Goal: Information Seeking & Learning: Learn about a topic

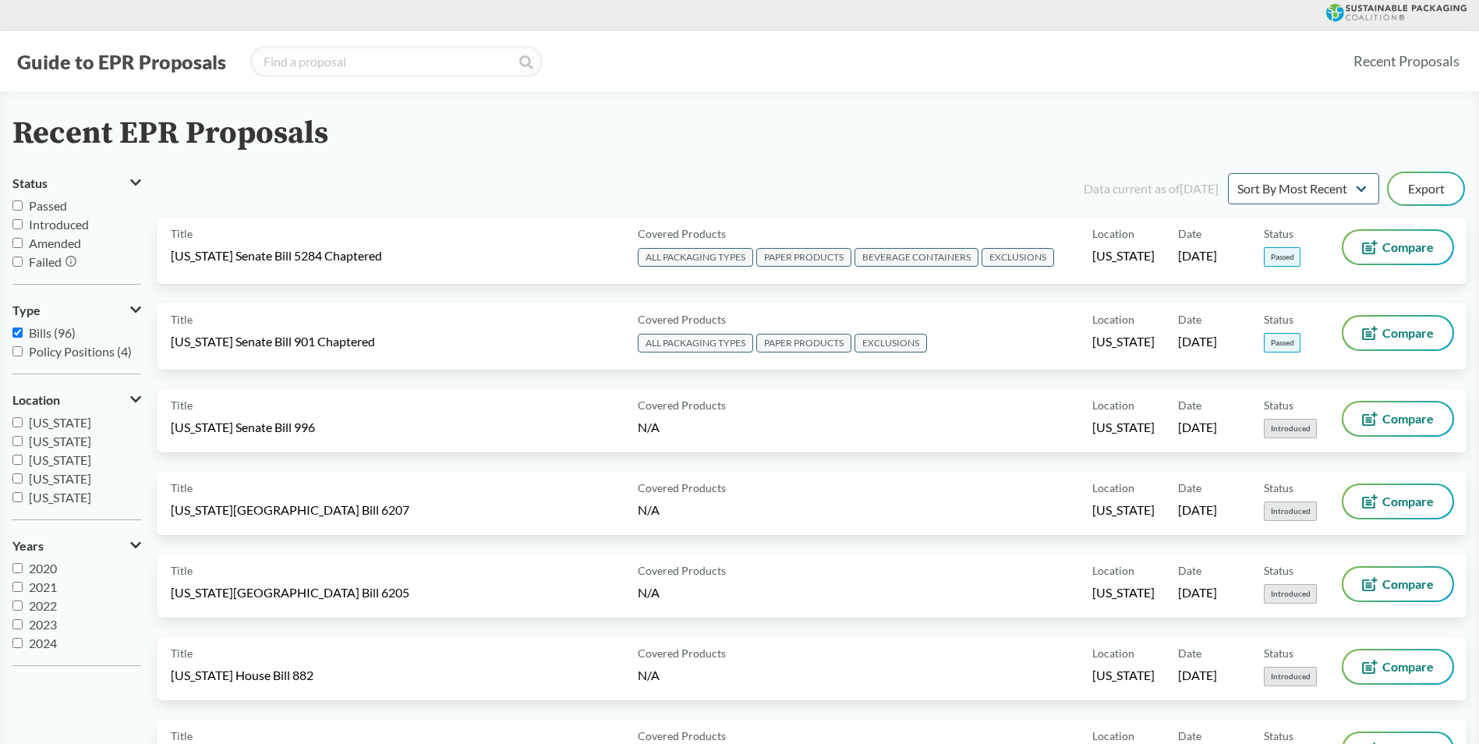
click at [22, 205] on input "Passed" at bounding box center [17, 205] width 10 height 10
checkbox input "true"
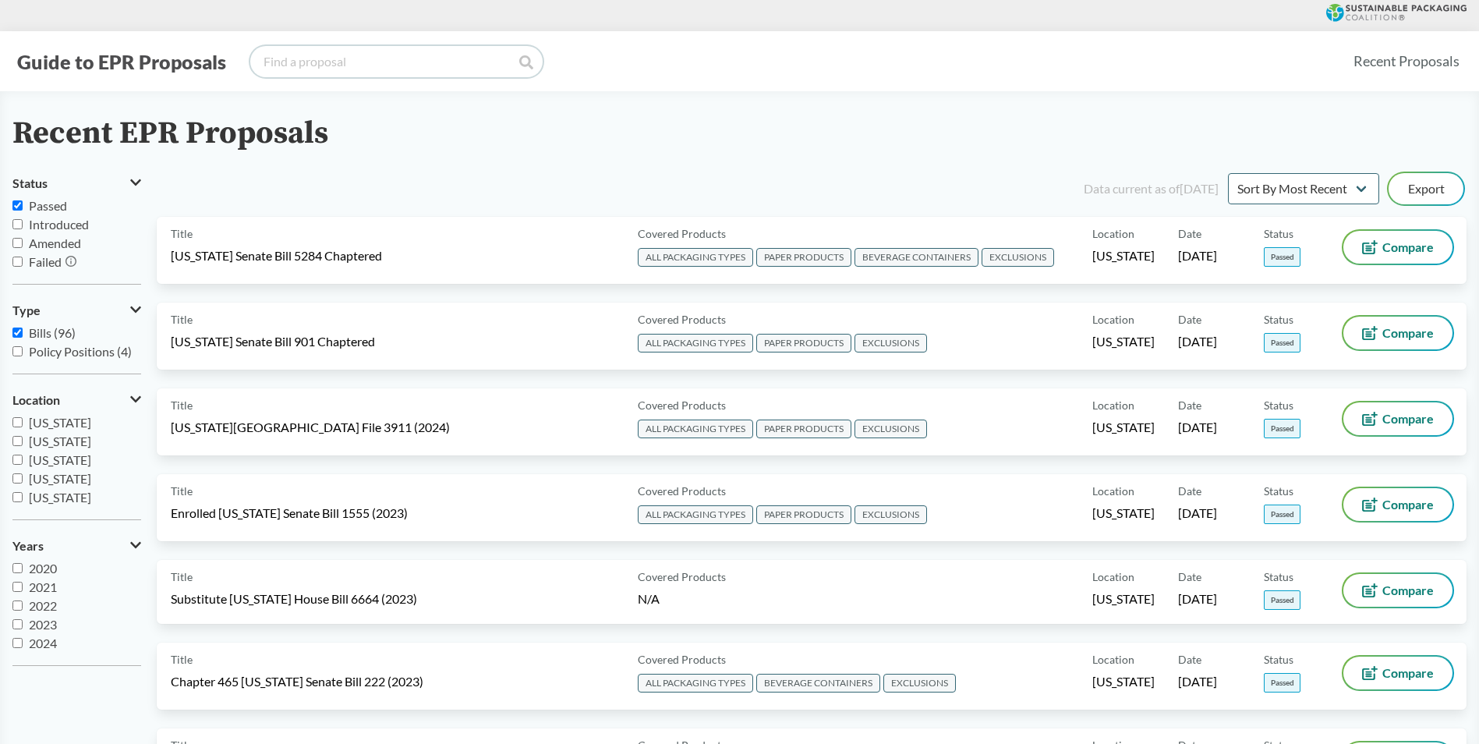
click at [309, 57] on input "search" at bounding box center [396, 61] width 292 height 31
type input "[US_STATE]"
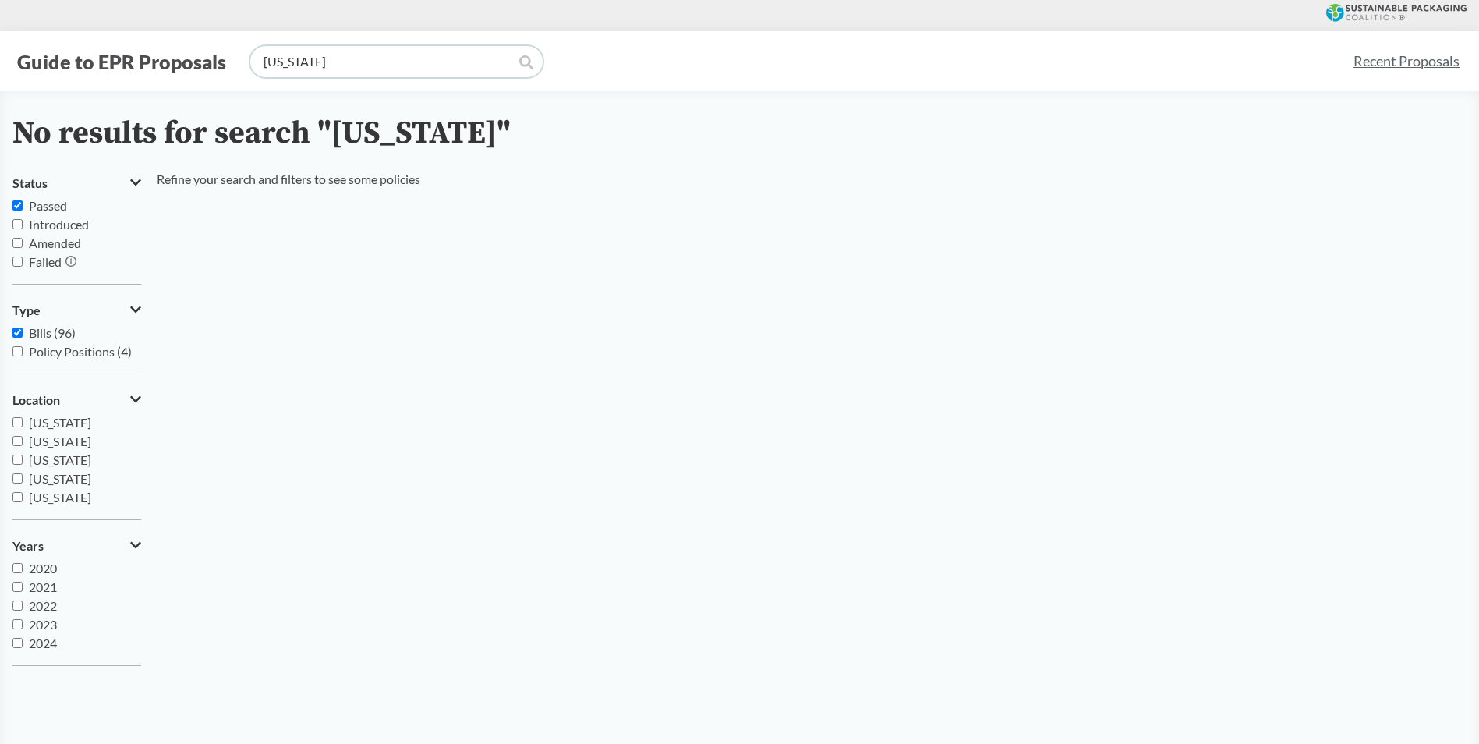
drag, startPoint x: 331, startPoint y: 60, endPoint x: 168, endPoint y: 36, distance: 164.7
click at [161, 52] on div "Guide to EPR Proposals [US_STATE]" at bounding box center [675, 61] width 1327 height 31
click at [19, 201] on input "Passed" at bounding box center [17, 205] width 10 height 10
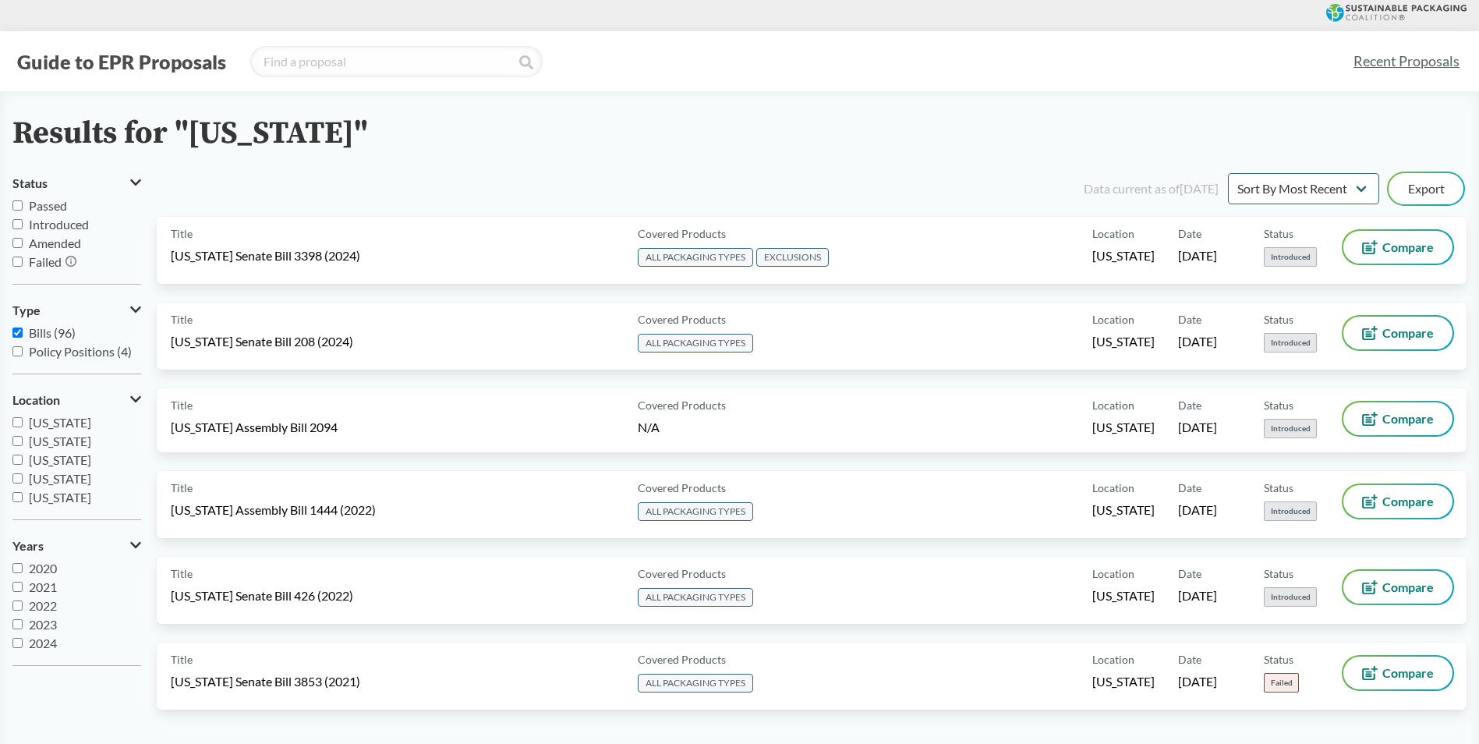
click at [19, 203] on input "Passed" at bounding box center [17, 205] width 10 height 10
checkbox input "true"
click at [35, 208] on span "Passed" at bounding box center [48, 205] width 38 height 15
click at [23, 208] on input "Passed" at bounding box center [17, 205] width 10 height 10
checkbox input "true"
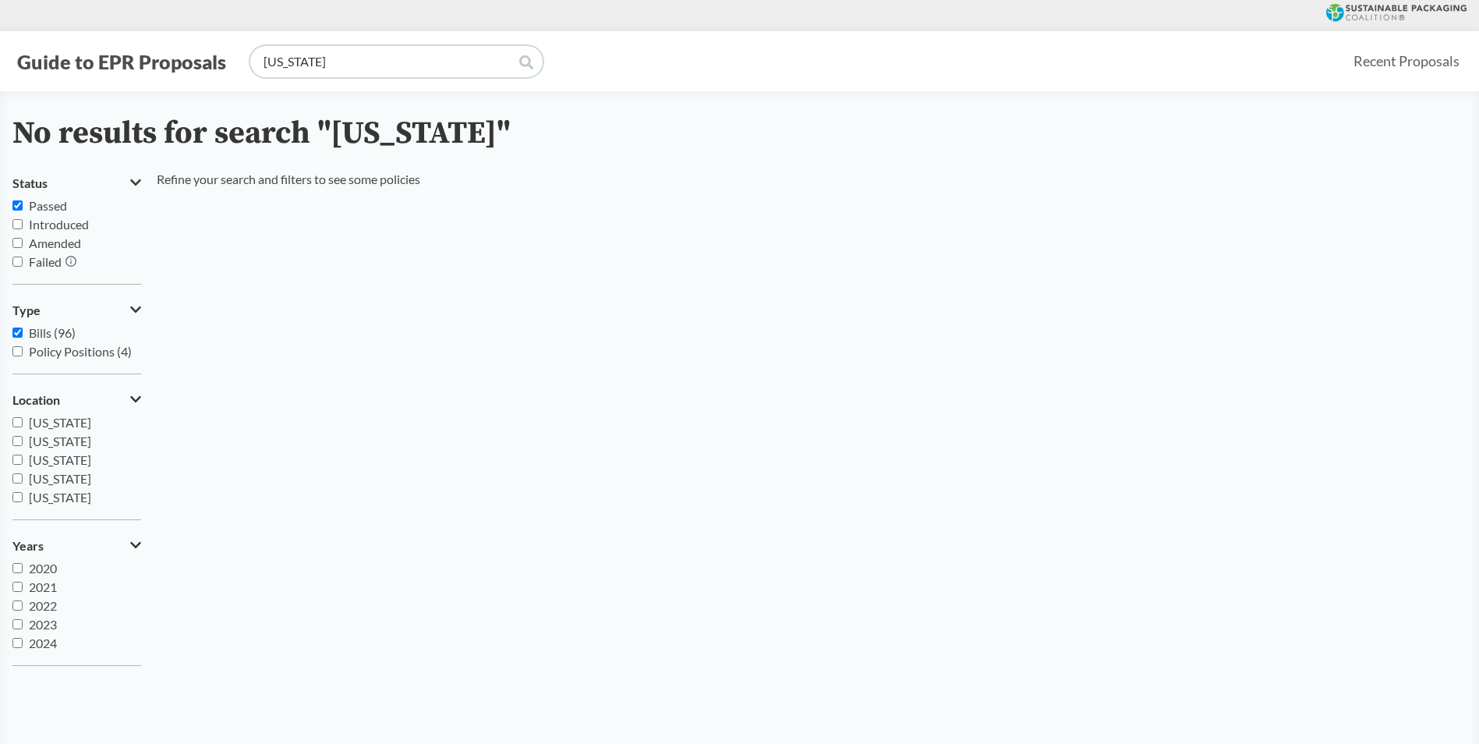
drag, startPoint x: 336, startPoint y: 64, endPoint x: 86, endPoint y: 22, distance: 253.7
click at [73, 40] on div "Guide to EPR Proposals new jersey Recent Proposals" at bounding box center [739, 61] width 1479 height 60
click at [335, 419] on div "Refine your search and filters to see some policies" at bounding box center [288, 424] width 263 height 508
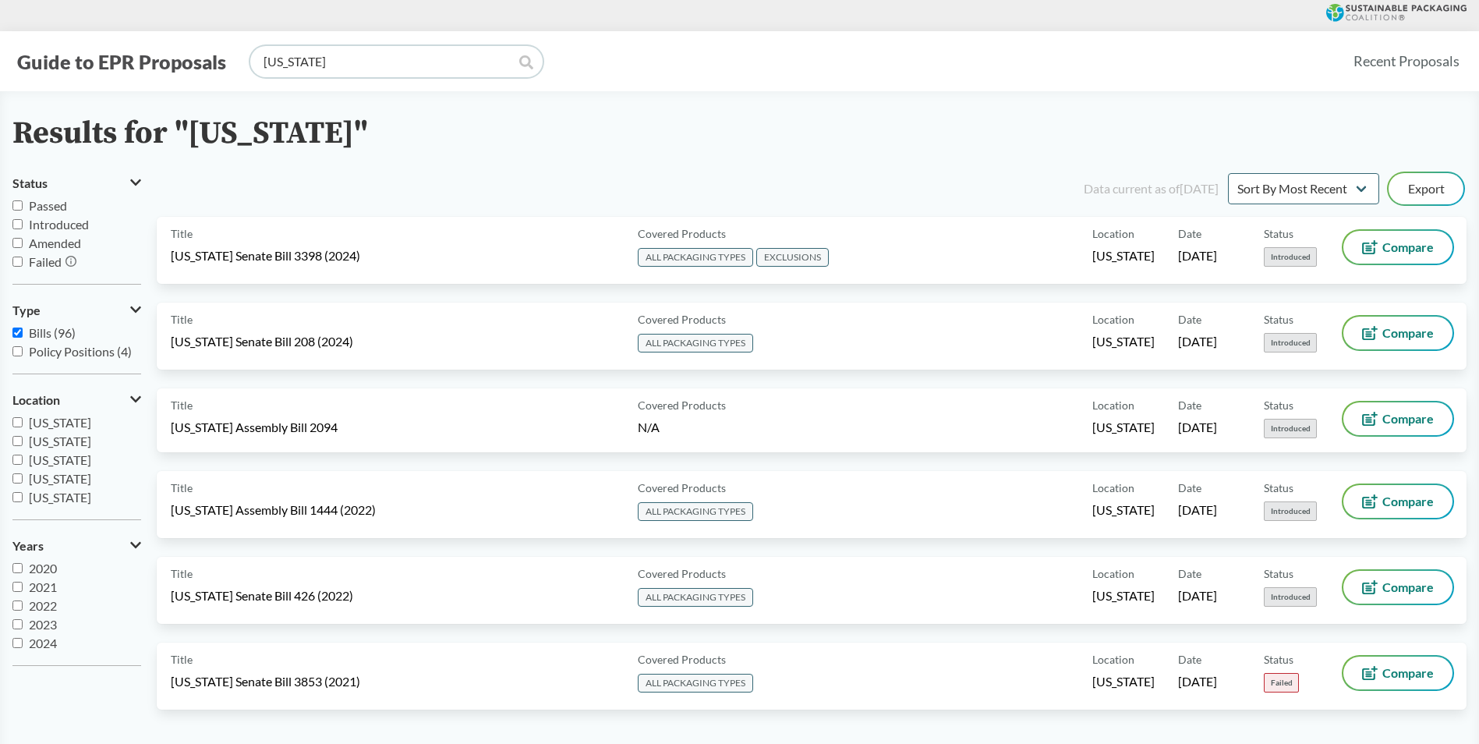
drag, startPoint x: 373, startPoint y: 62, endPoint x: 38, endPoint y: 51, distance: 335.4
click at [37, 69] on div "Guide to EPR Proposals [US_STATE]" at bounding box center [675, 61] width 1327 height 31
click at [19, 204] on input "Passed" at bounding box center [17, 205] width 10 height 10
checkbox input "true"
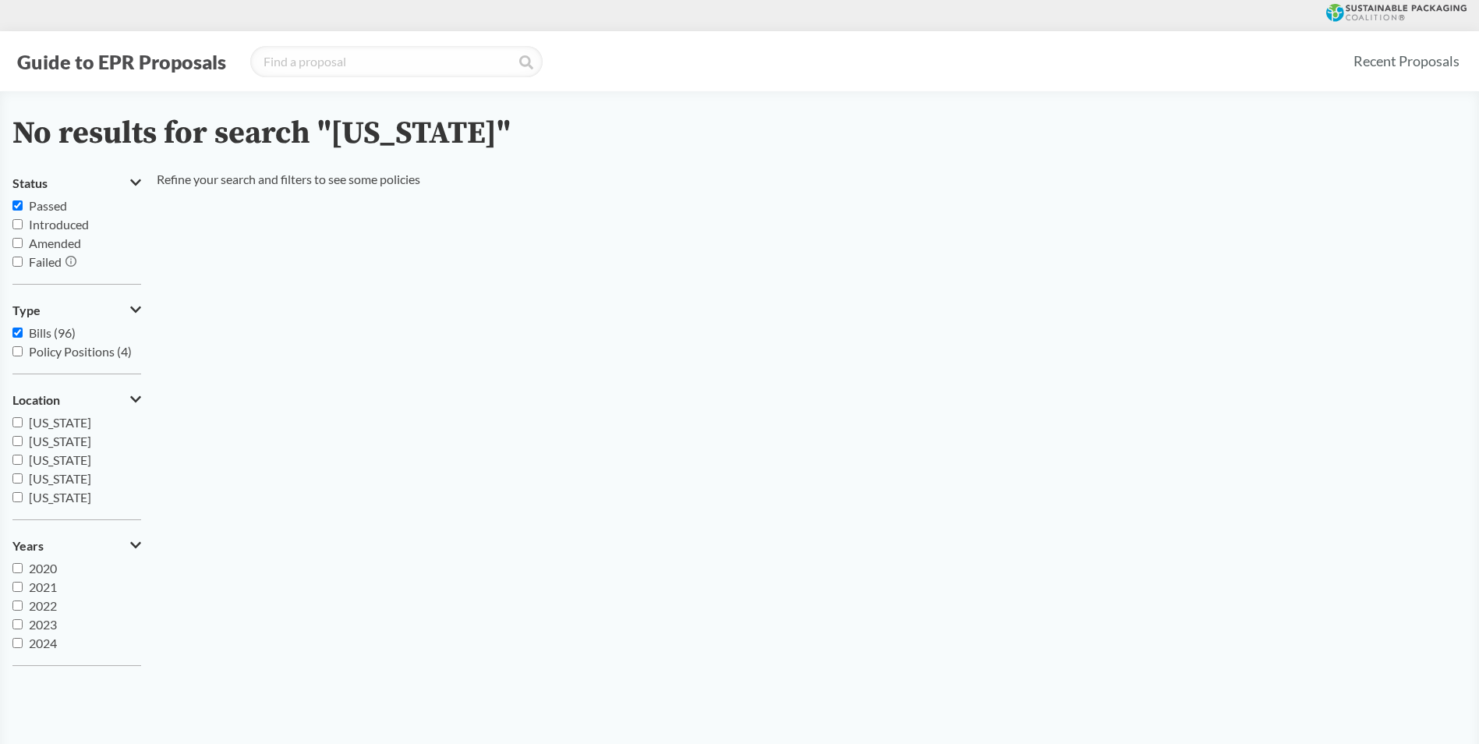
click at [48, 222] on span "Introduced" at bounding box center [59, 224] width 60 height 15
click at [23, 222] on input "Introduced" at bounding box center [17, 224] width 10 height 10
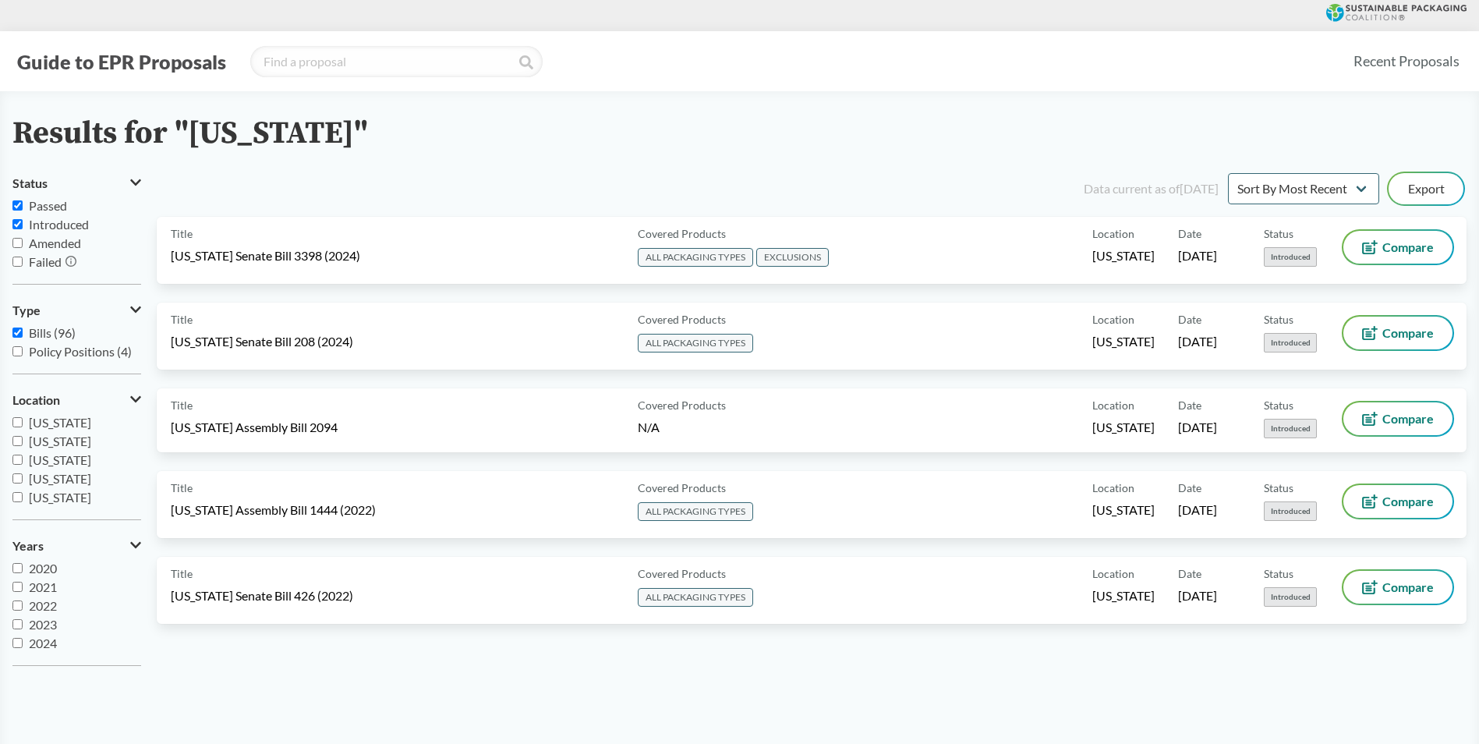
click at [76, 221] on span "Introduced" at bounding box center [59, 224] width 60 height 15
click at [23, 221] on input "Introduced" at bounding box center [17, 224] width 10 height 10
checkbox input "false"
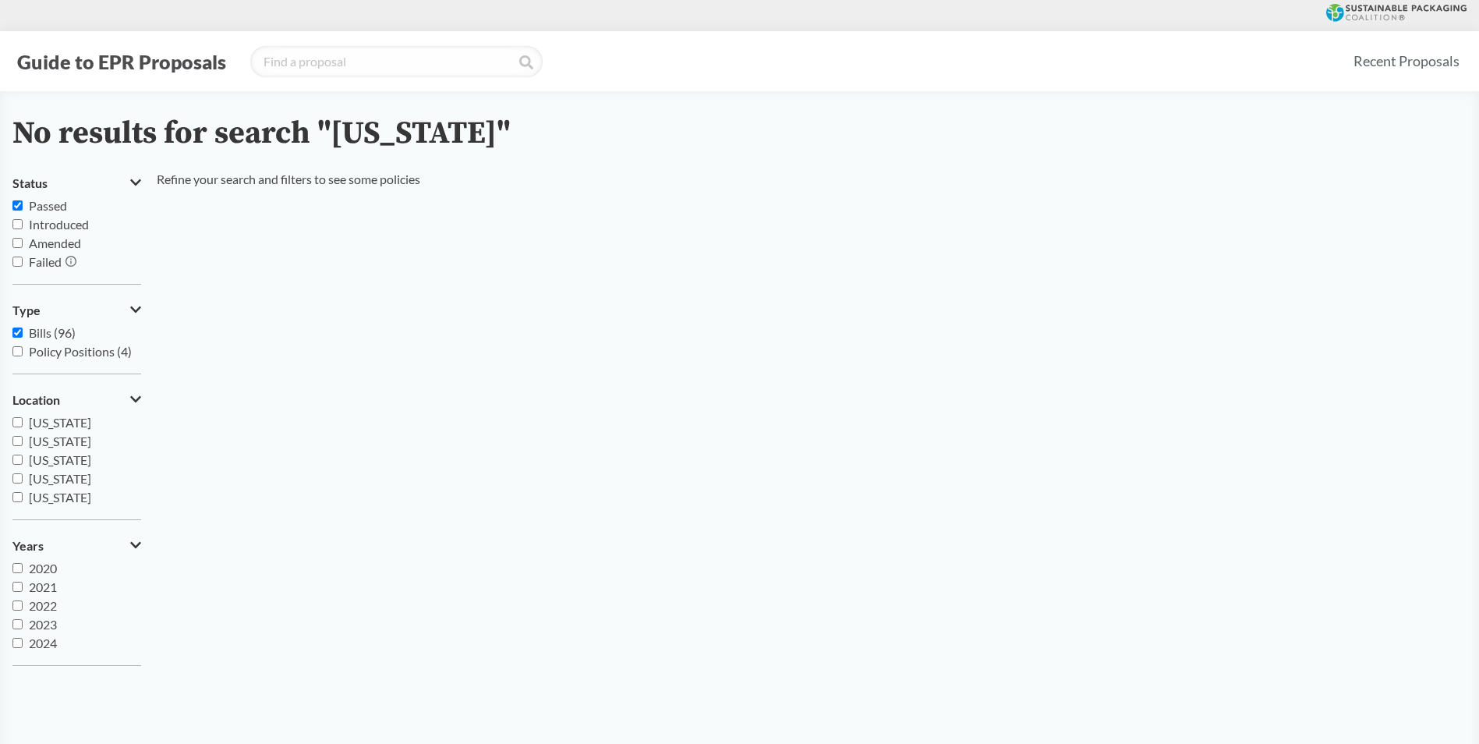
click at [47, 206] on span "Passed" at bounding box center [48, 205] width 38 height 15
click at [23, 206] on input "Passed" at bounding box center [17, 205] width 10 height 10
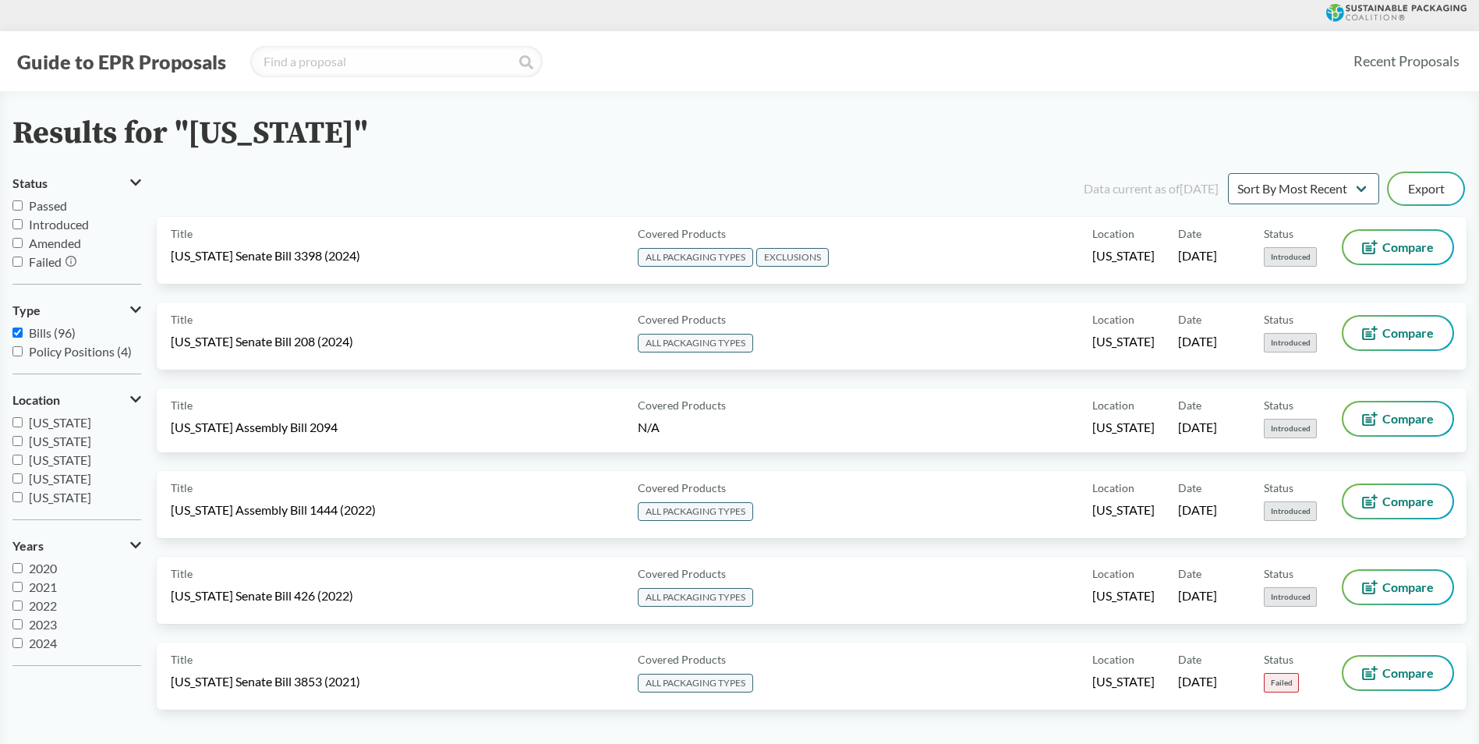
click at [44, 206] on span "Passed" at bounding box center [48, 205] width 38 height 15
click at [23, 206] on input "Passed" at bounding box center [17, 205] width 10 height 10
checkbox input "true"
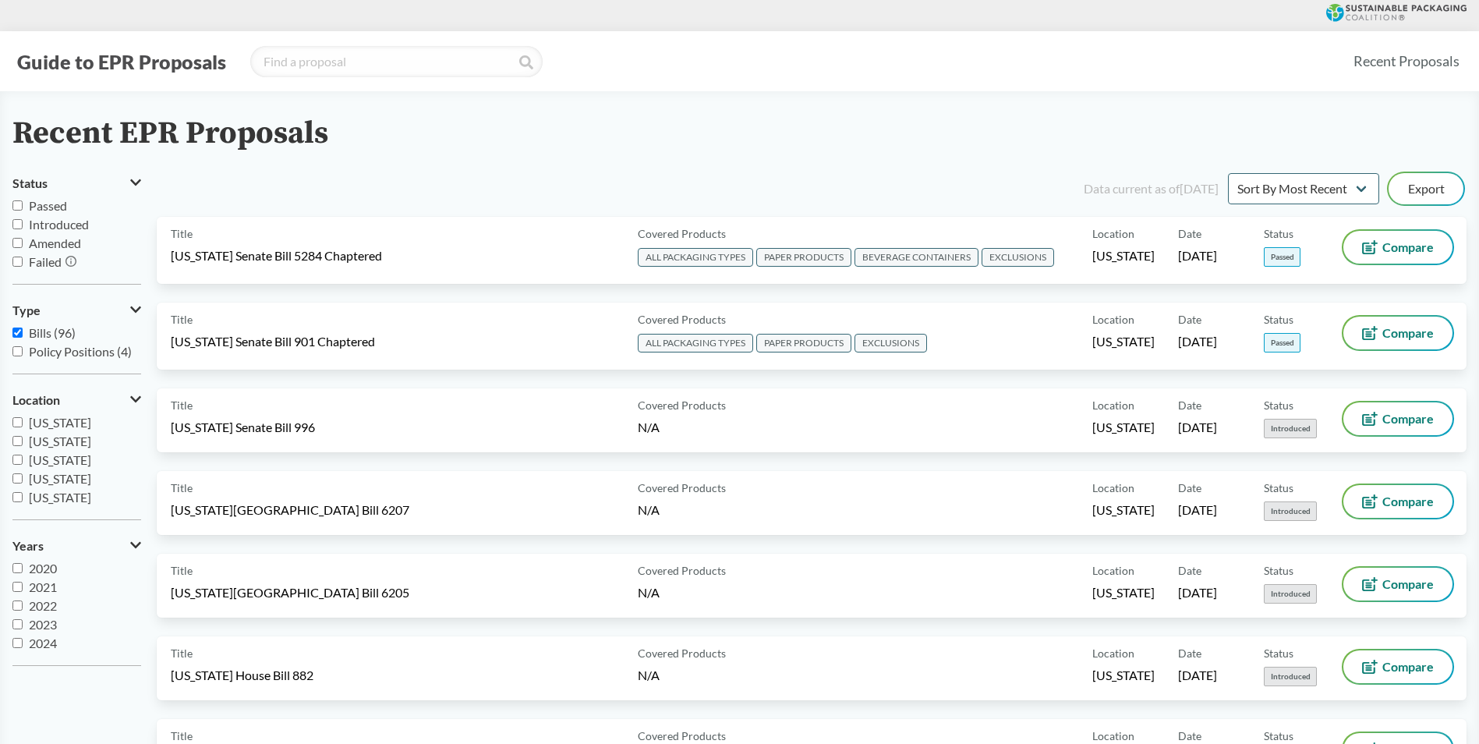
click at [52, 200] on span "Passed" at bounding box center [48, 205] width 38 height 15
click at [23, 200] on input "Passed" at bounding box center [17, 205] width 10 height 10
checkbox input "true"
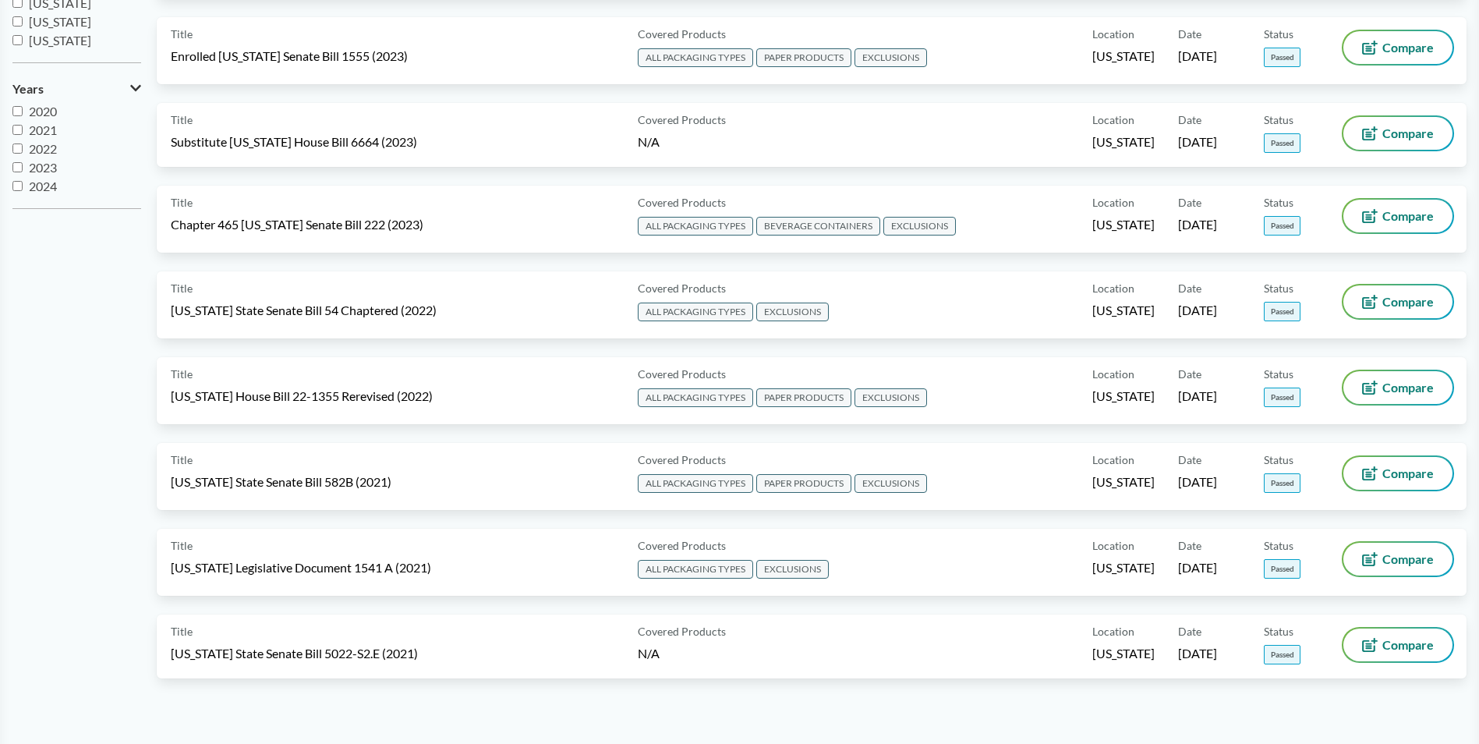
scroll to position [468, 0]
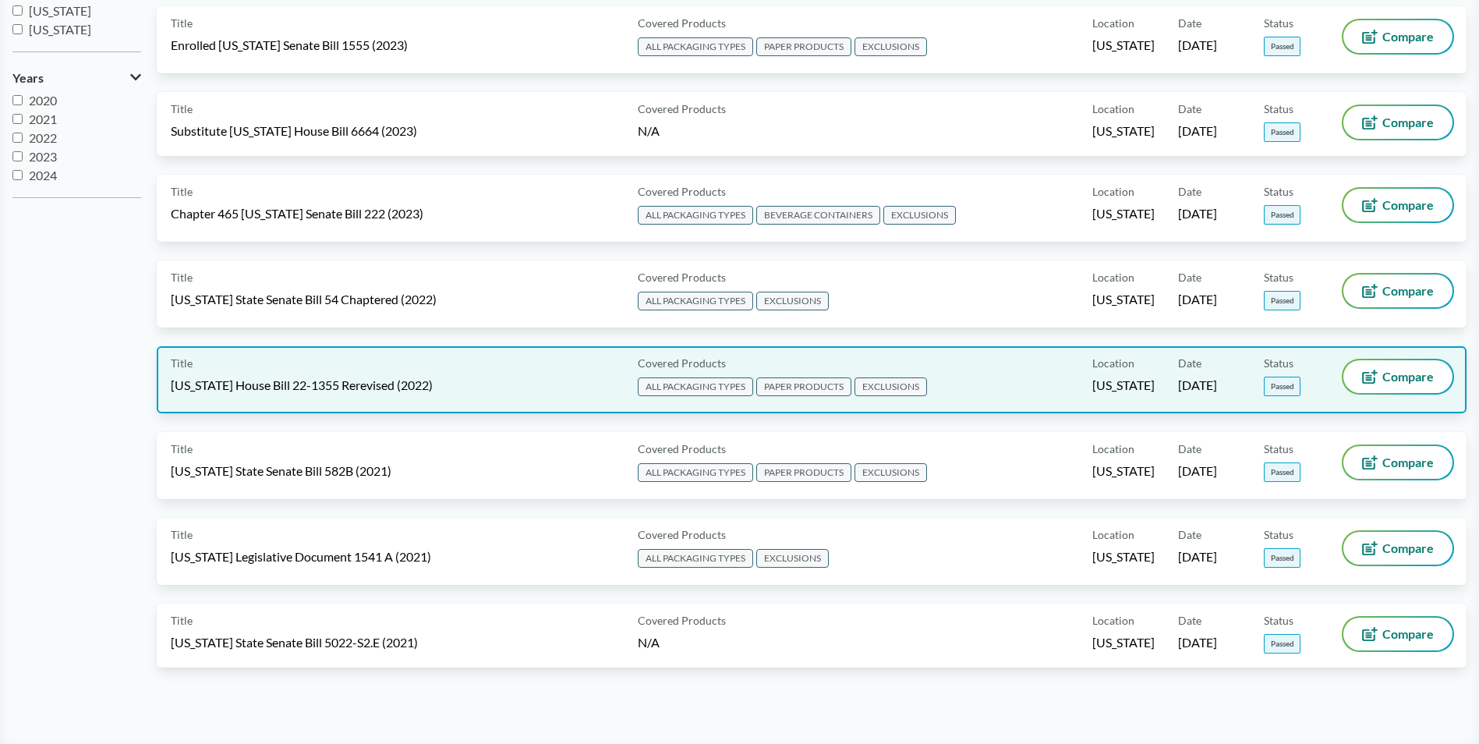
click at [309, 384] on span "[US_STATE] House Bill 22-1355 Rerevised (2022)" at bounding box center [302, 384] width 262 height 17
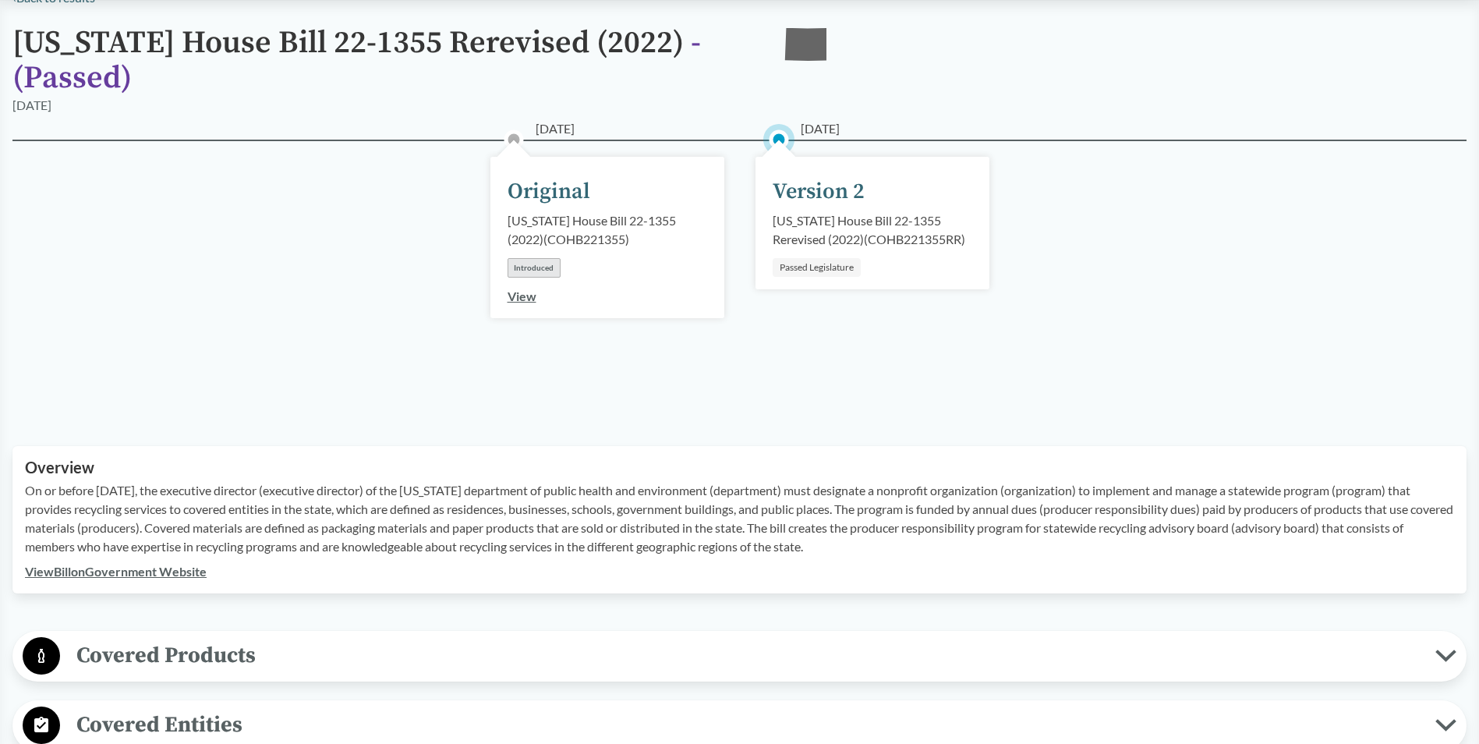
scroll to position [312, 0]
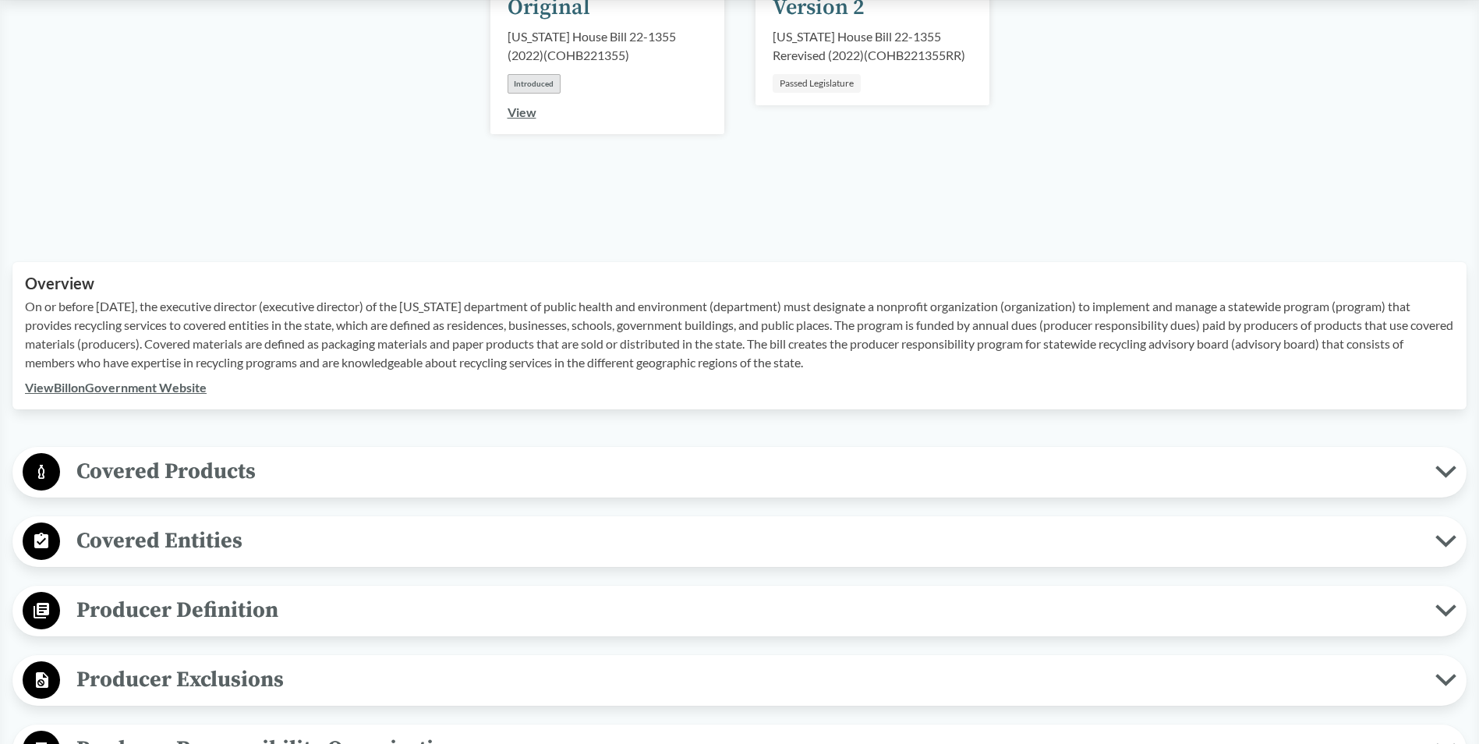
click at [94, 384] on link "View Bill on Government Website" at bounding box center [116, 387] width 182 height 15
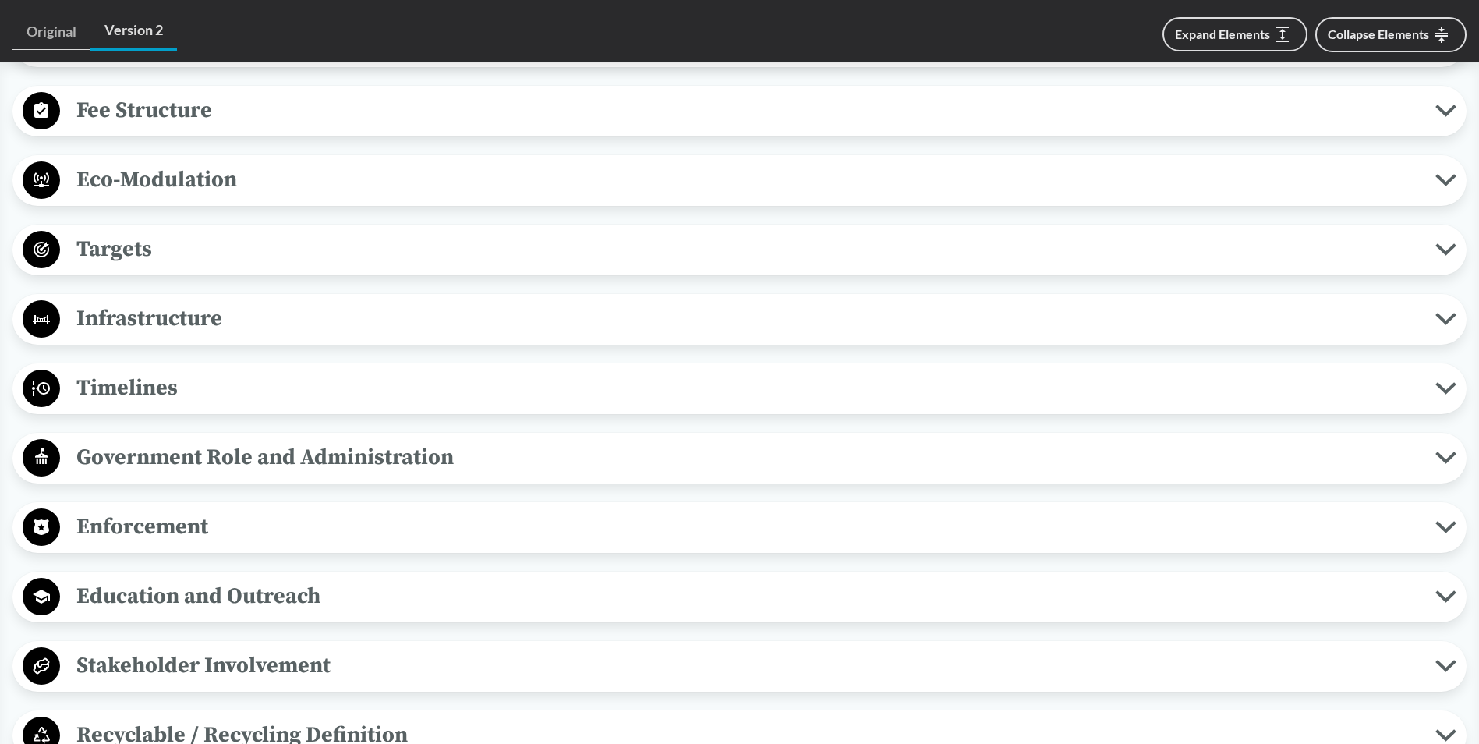
scroll to position [1247, 0]
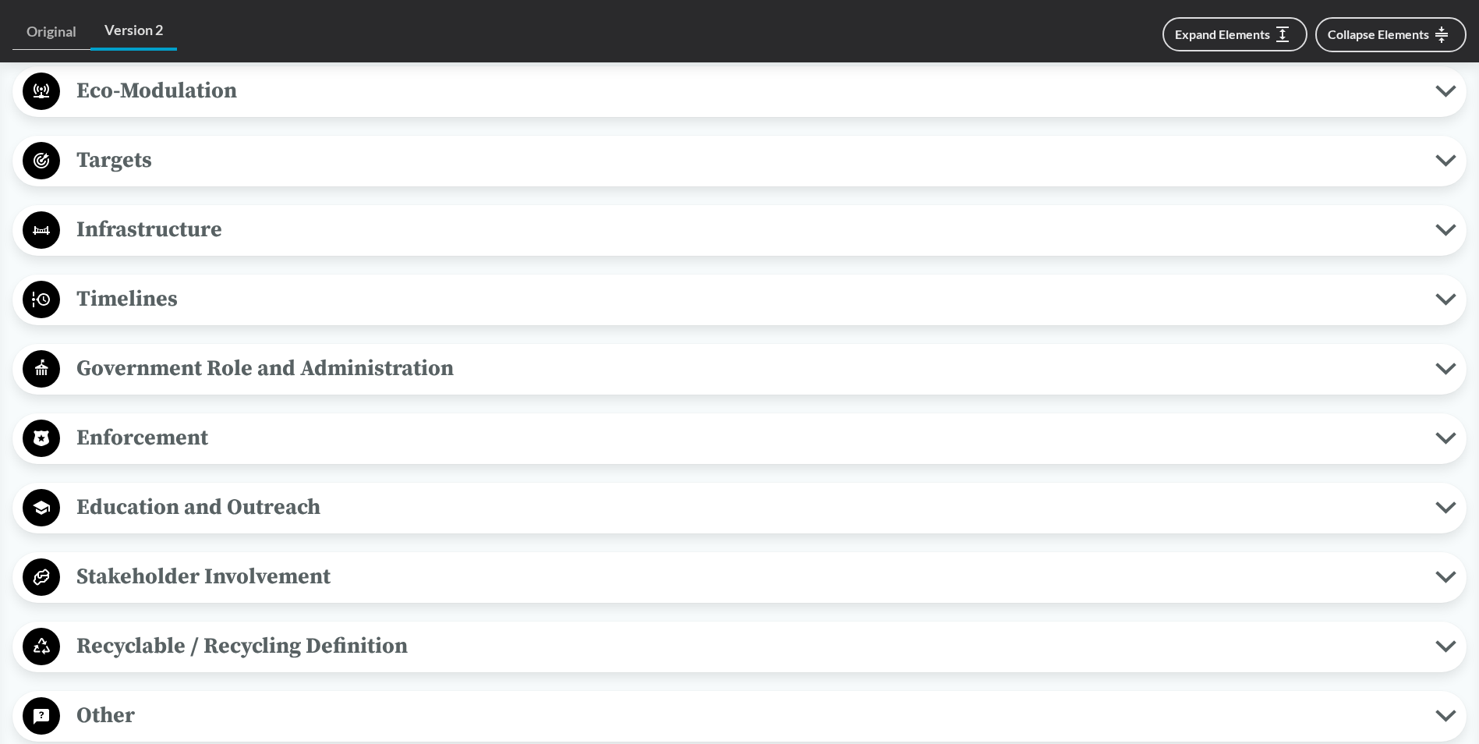
click at [192, 436] on span "Enforcement" at bounding box center [747, 437] width 1375 height 35
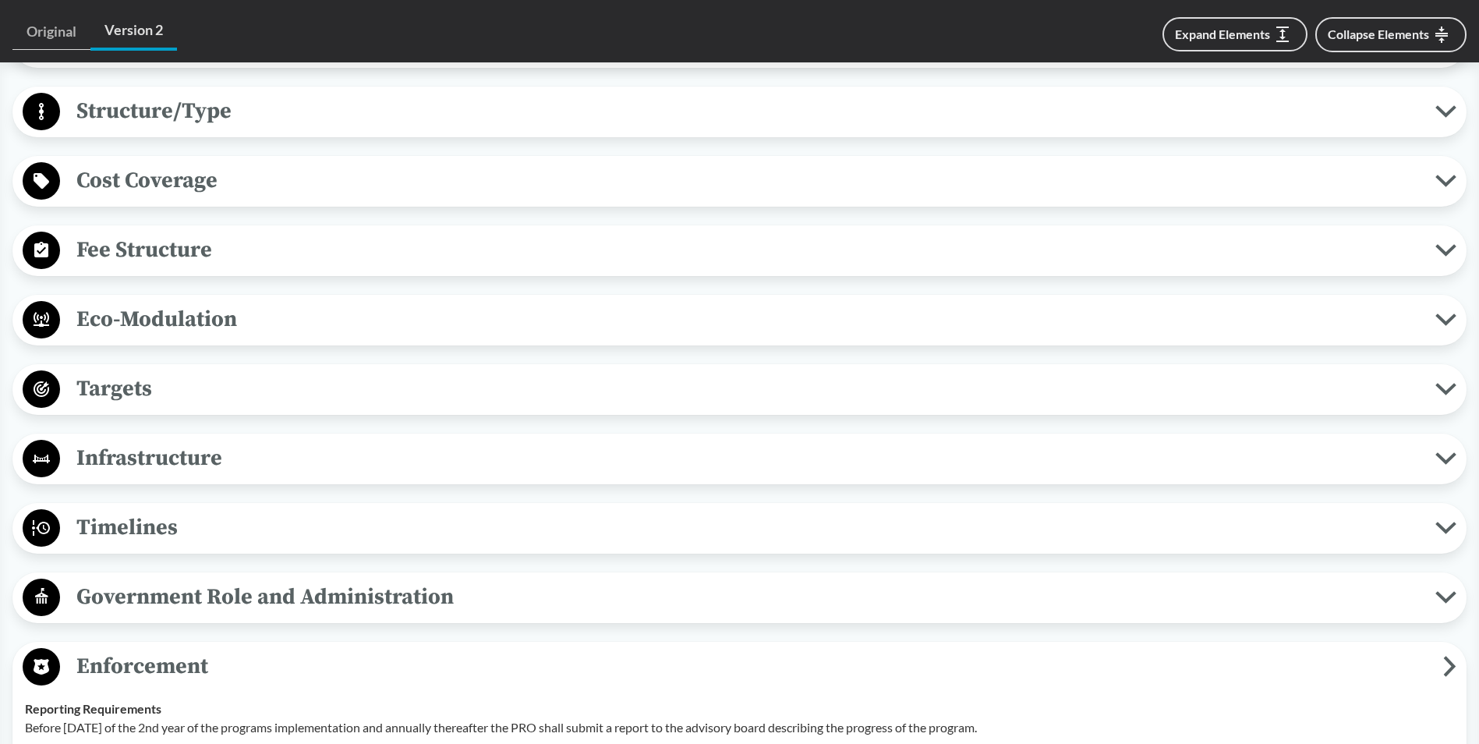
scroll to position [1013, 0]
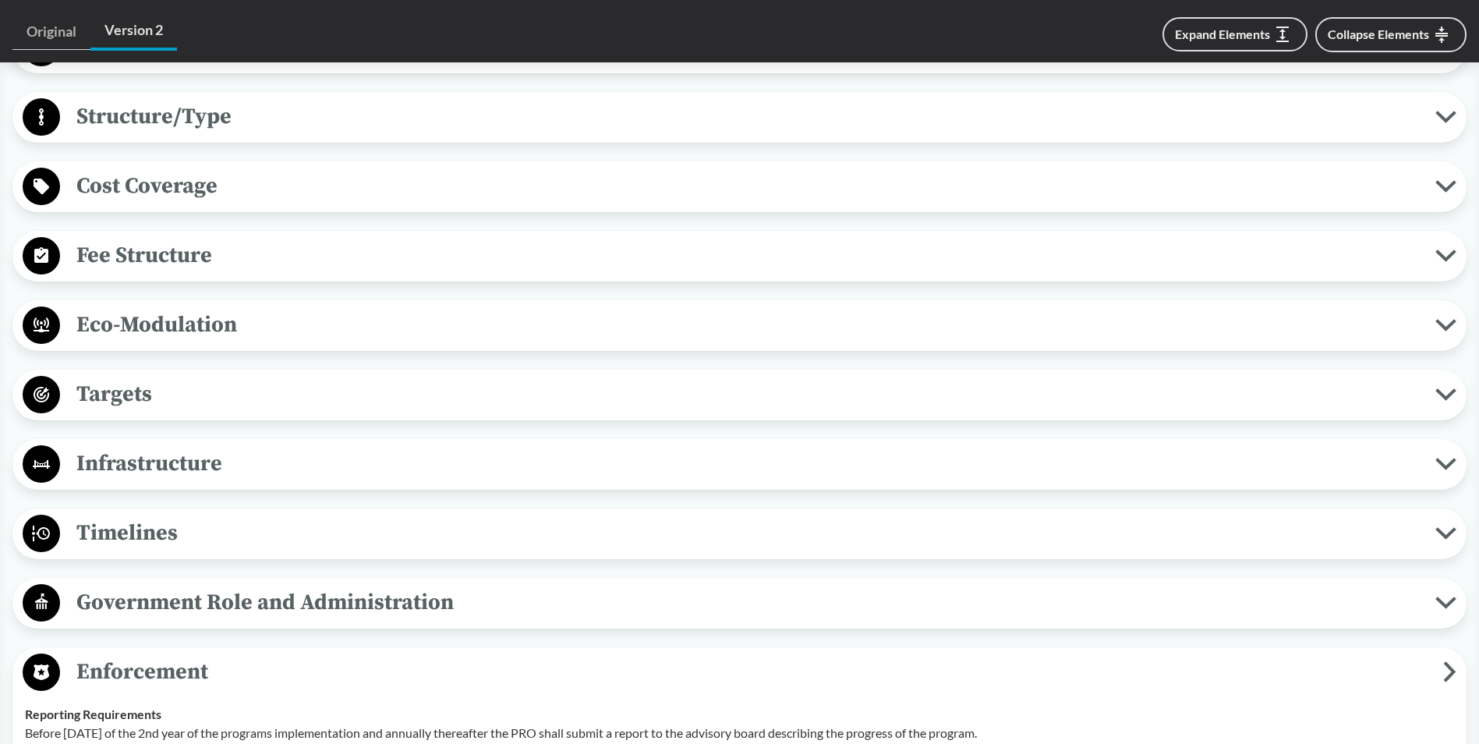
click at [191, 249] on span "Fee Structure" at bounding box center [747, 255] width 1375 height 35
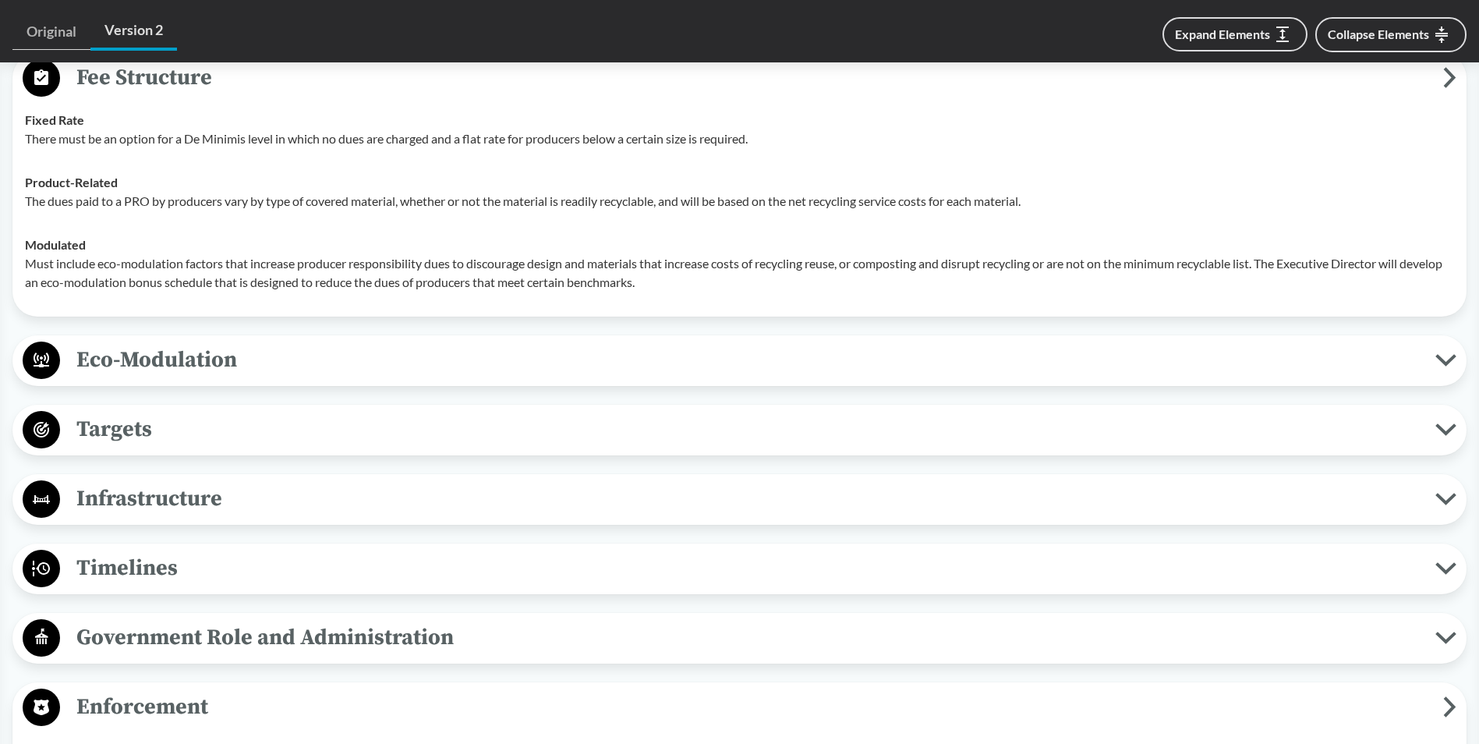
scroll to position [1247, 0]
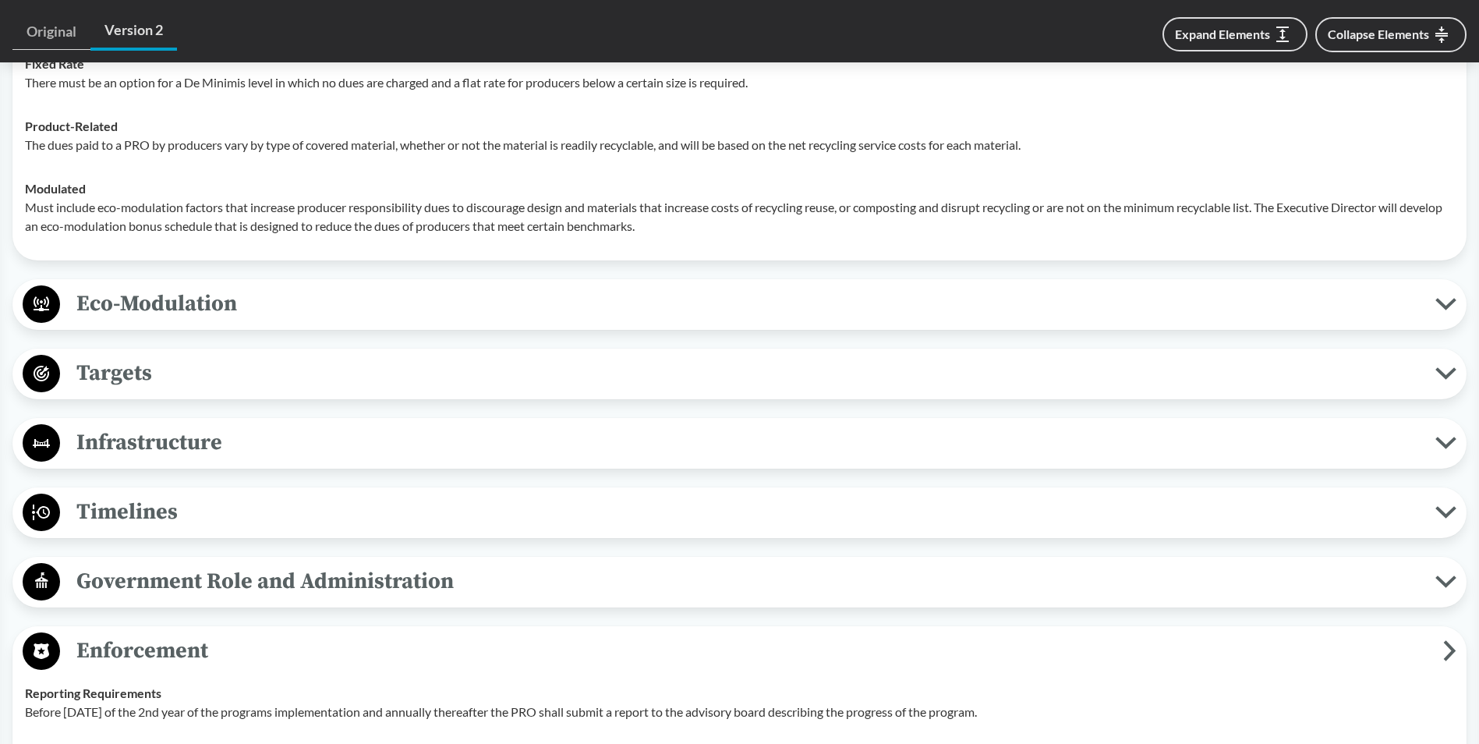
click at [176, 382] on span "Targets" at bounding box center [747, 372] width 1375 height 35
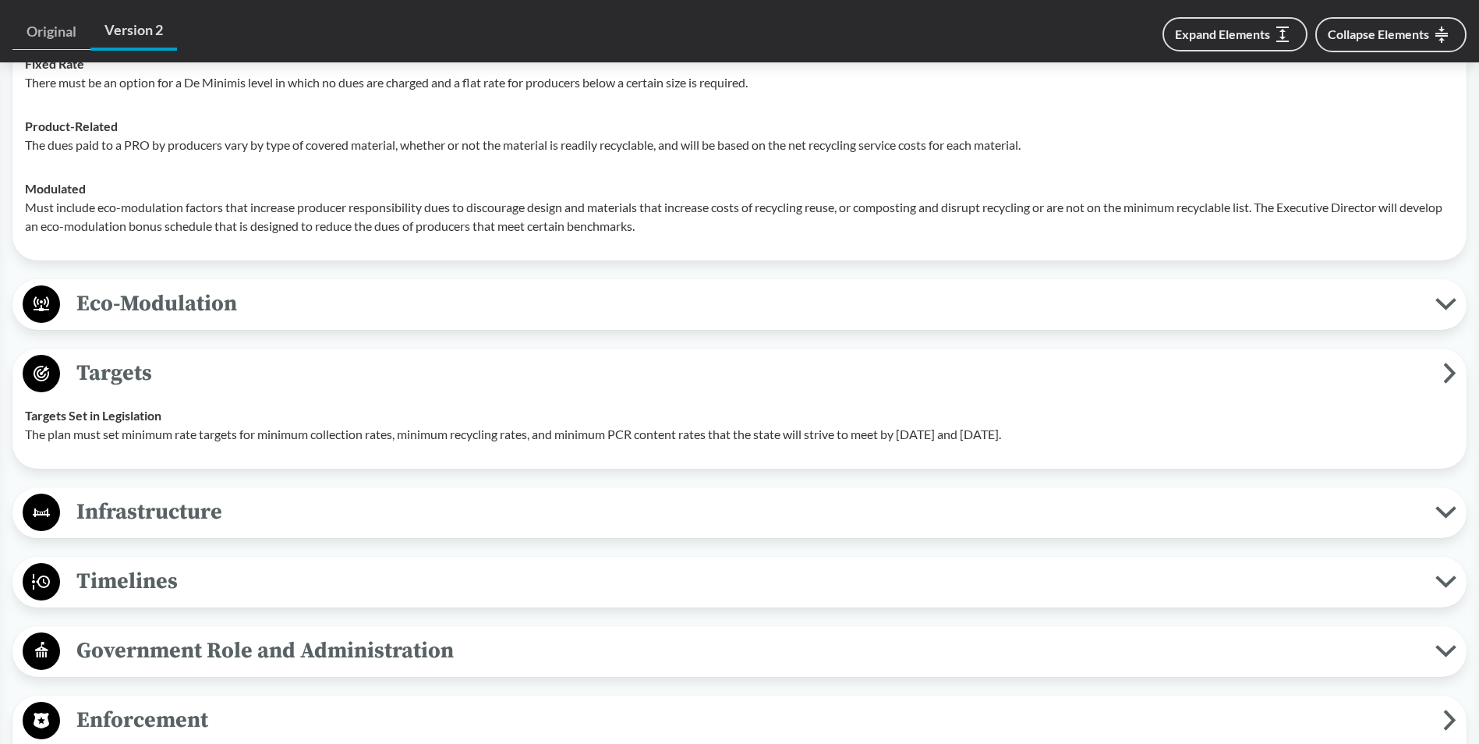
click at [133, 299] on span "Eco-Modulation" at bounding box center [747, 303] width 1375 height 35
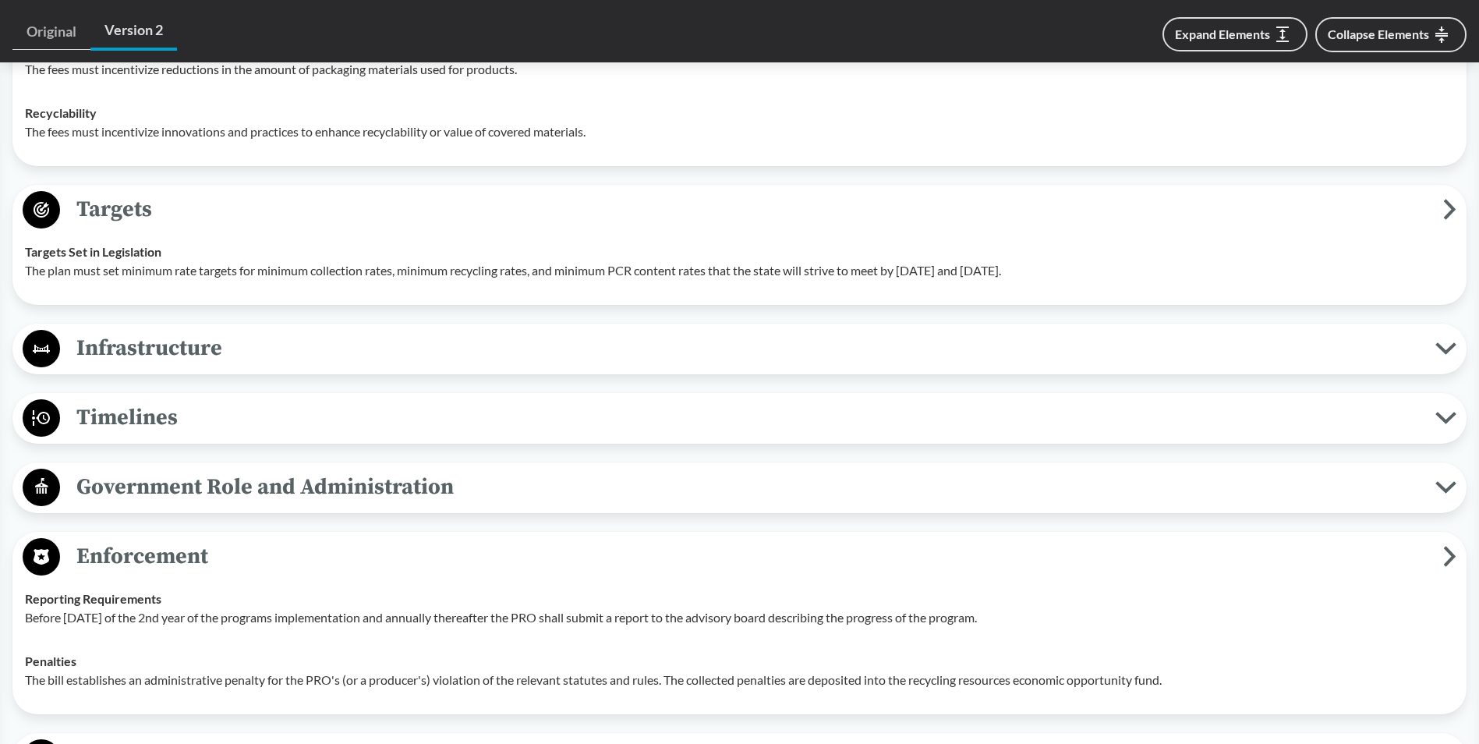
scroll to position [1715, 0]
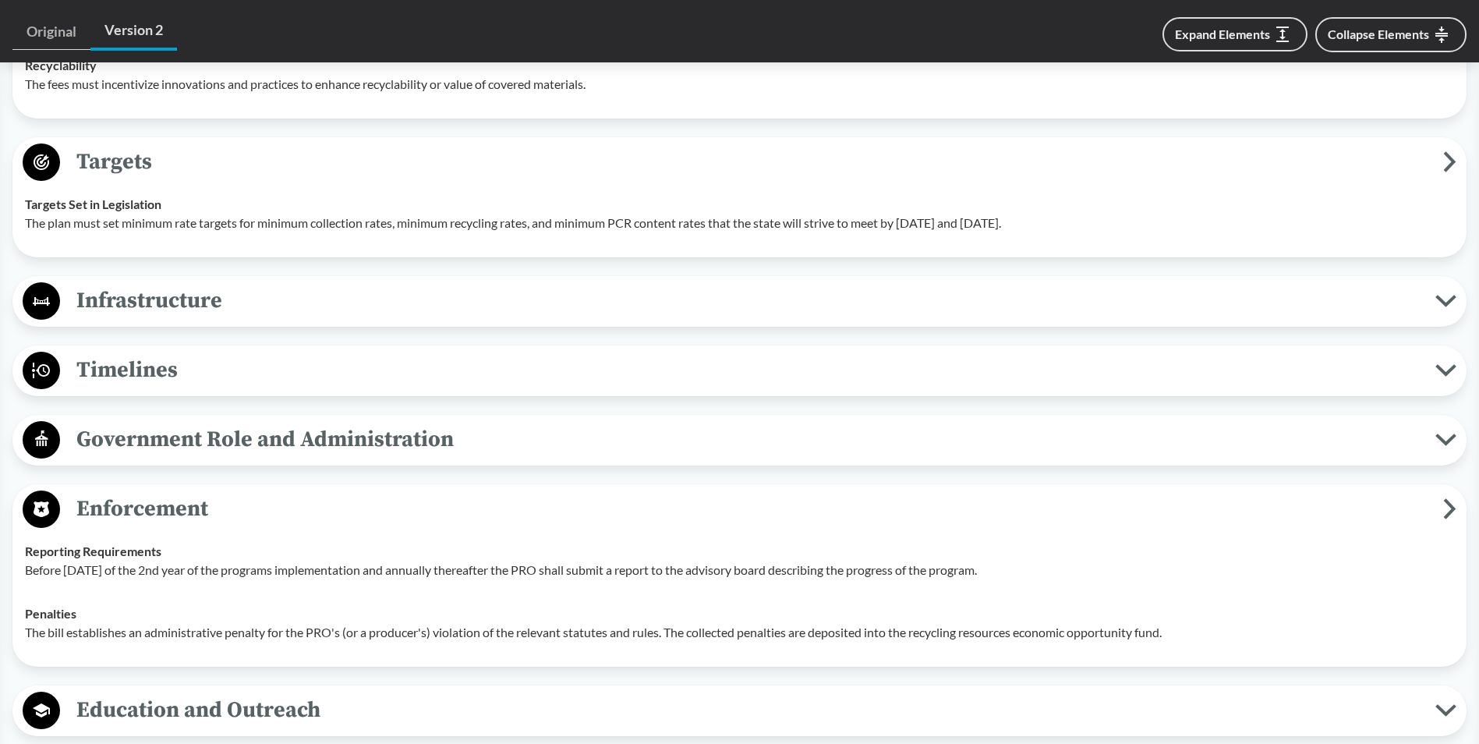
click at [146, 369] on span "Timelines" at bounding box center [747, 369] width 1375 height 35
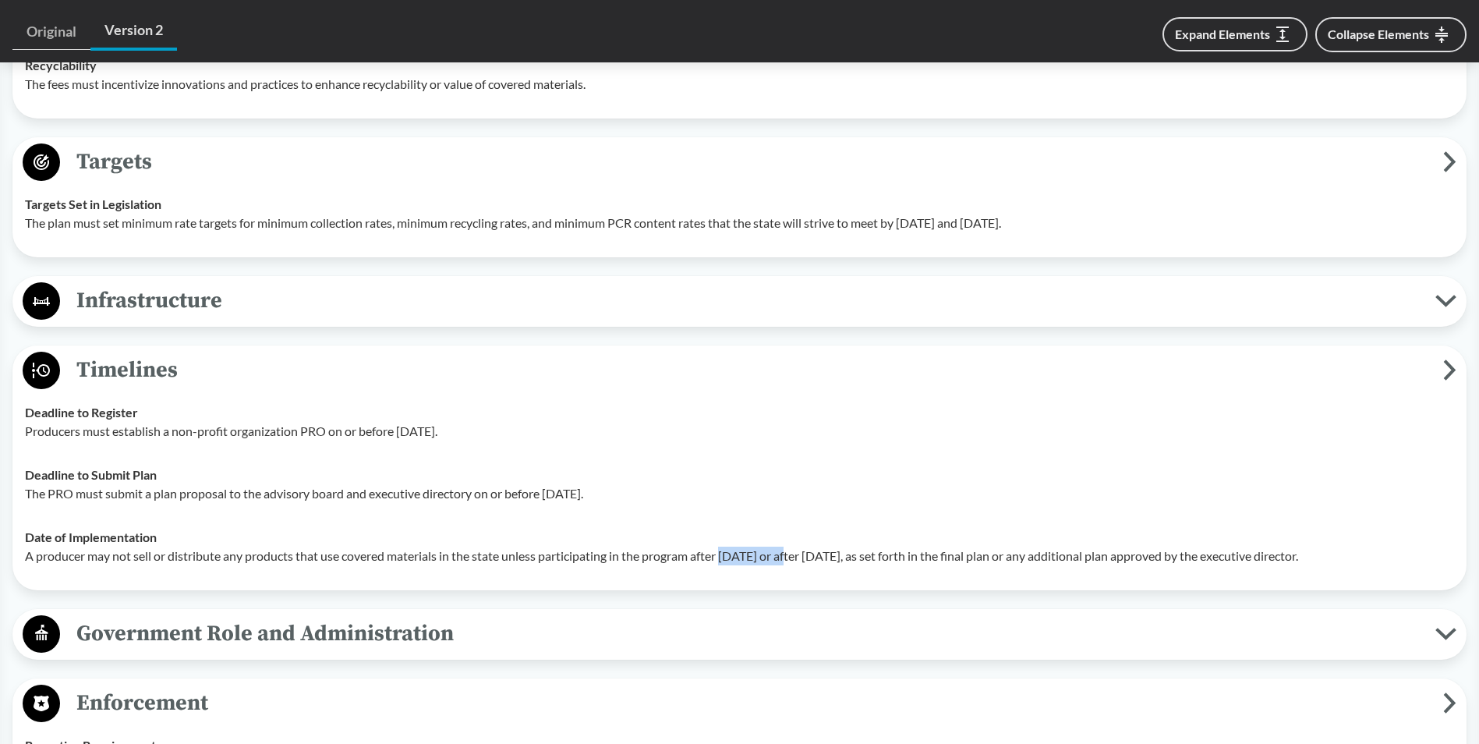
drag, startPoint x: 730, startPoint y: 555, endPoint x: 793, endPoint y: 555, distance: 63.1
click at [793, 555] on p "A producer may not sell or distribute any products that use covered materials i…" at bounding box center [739, 555] width 1429 height 19
copy p "July 1, 2025"
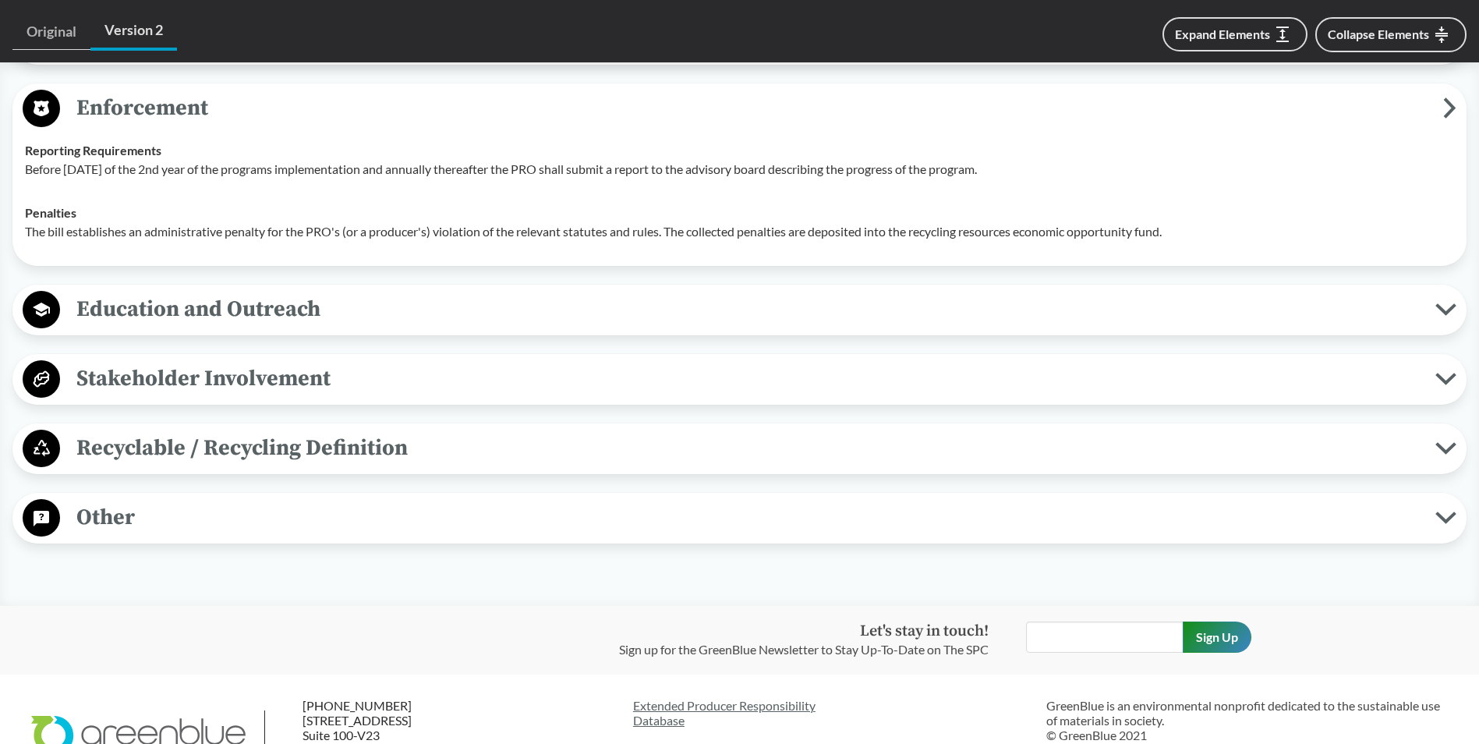
scroll to position [2444, 0]
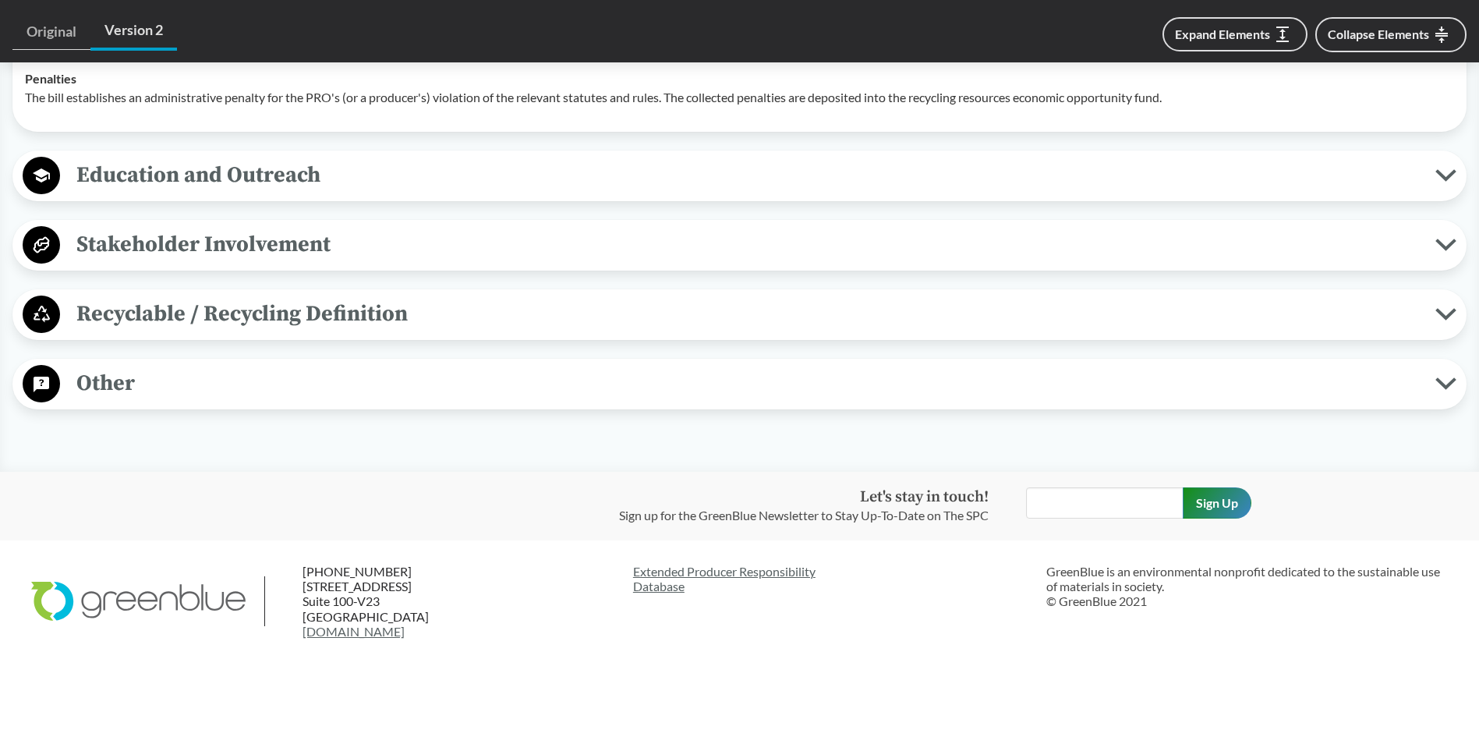
click at [232, 236] on span "Stakeholder Involvement" at bounding box center [747, 244] width 1375 height 35
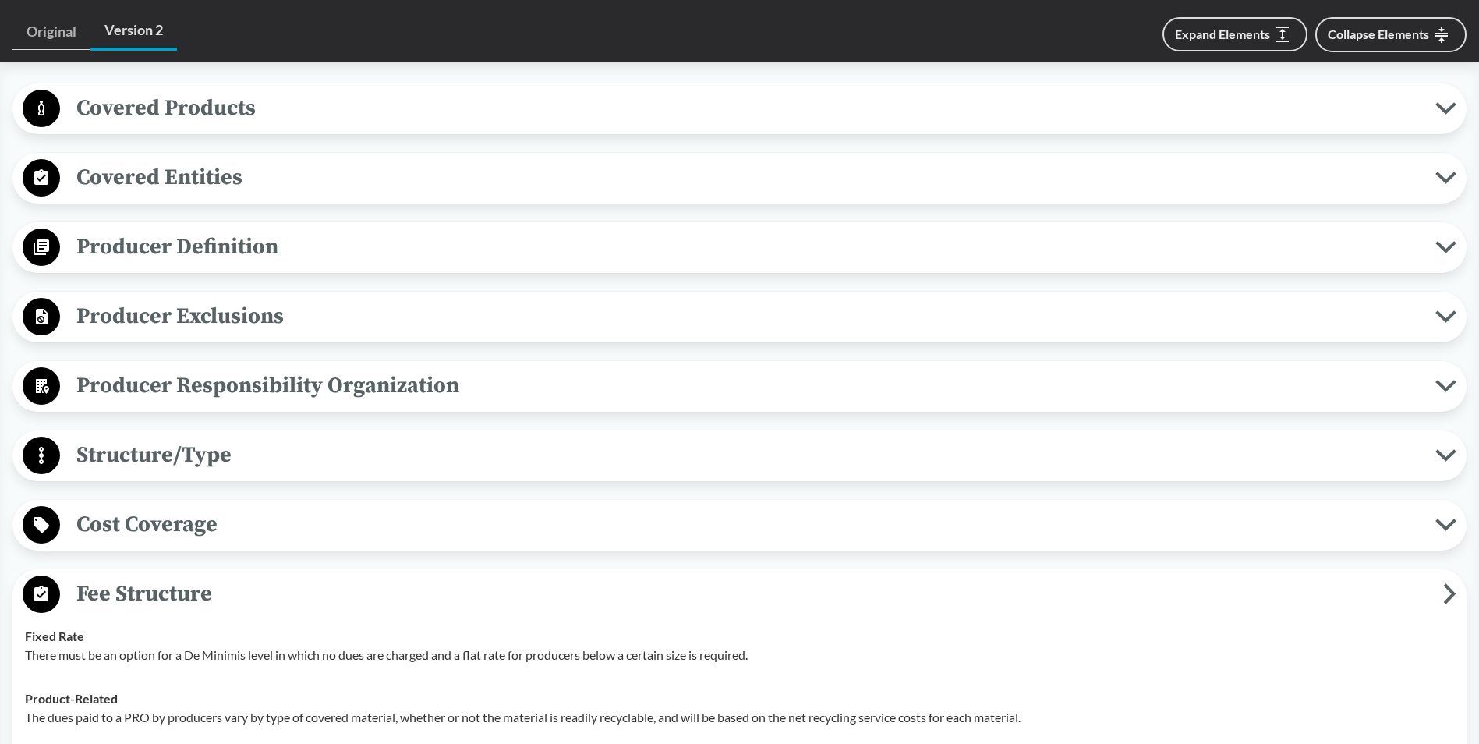
scroll to position [729, 0]
